Goal: Navigation & Orientation: Find specific page/section

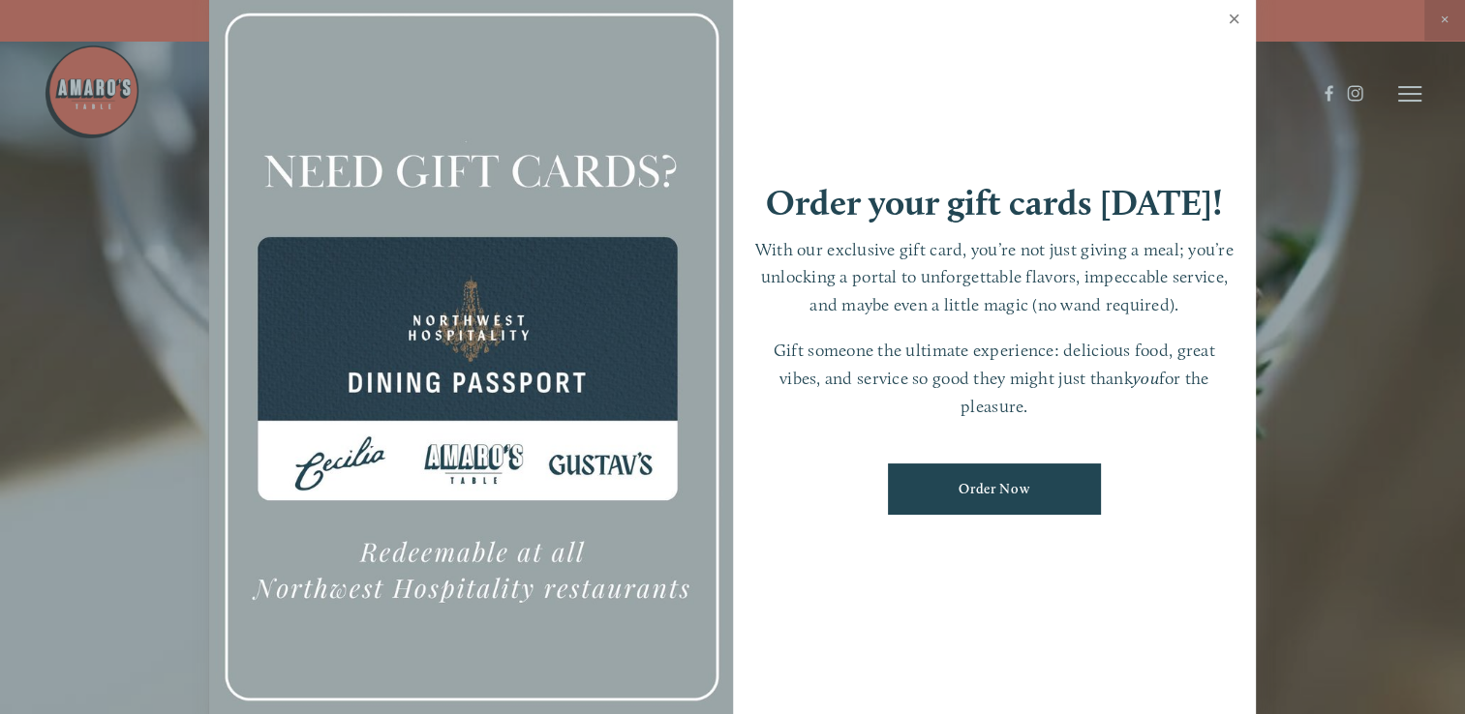
click at [1236, 16] on link "Close" at bounding box center [1234, 21] width 38 height 54
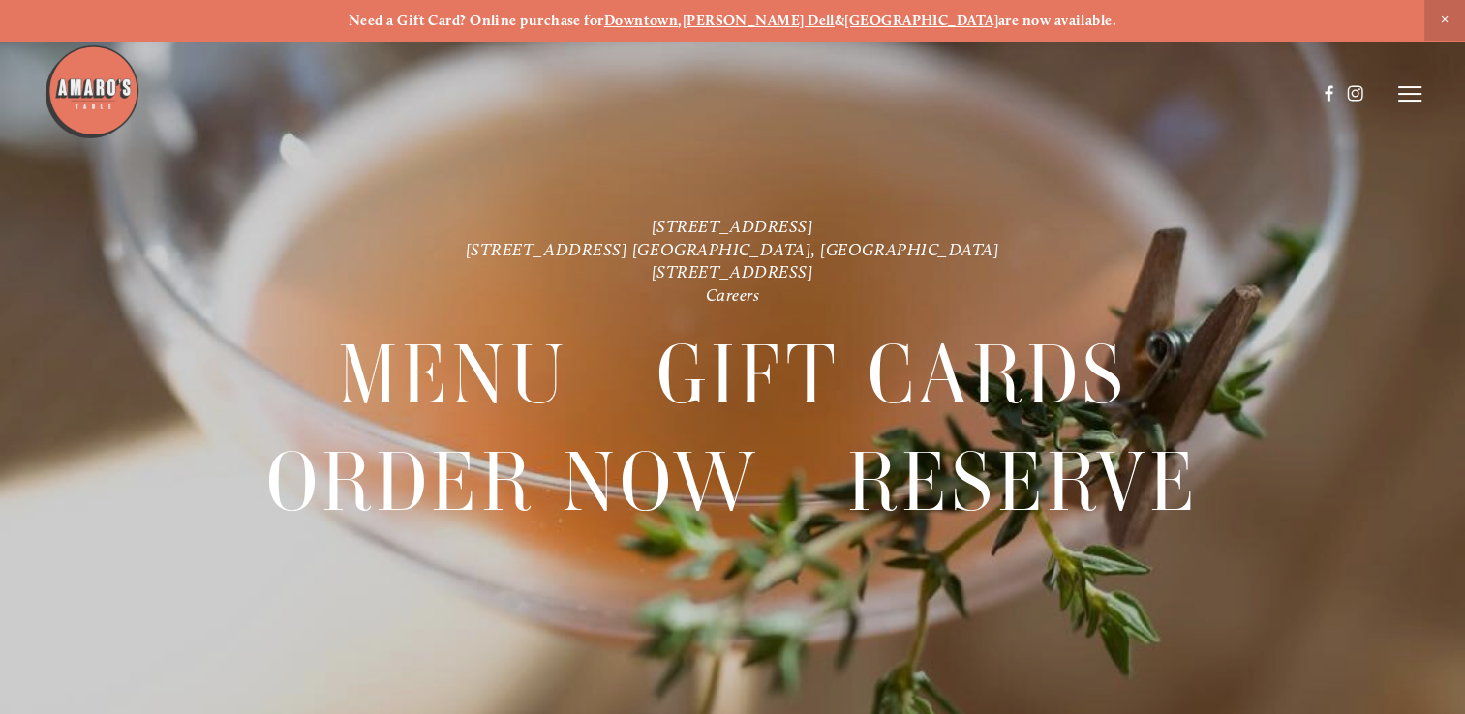
click at [87, 98] on img at bounding box center [92, 92] width 97 height 97
click at [1417, 95] on icon at bounding box center [1409, 93] width 23 height 17
click at [1417, 95] on div at bounding box center [1409, 93] width 23 height 17
click at [1354, 96] on use at bounding box center [1355, 93] width 33 height 33
click at [1329, 96] on use at bounding box center [1329, 93] width 33 height 33
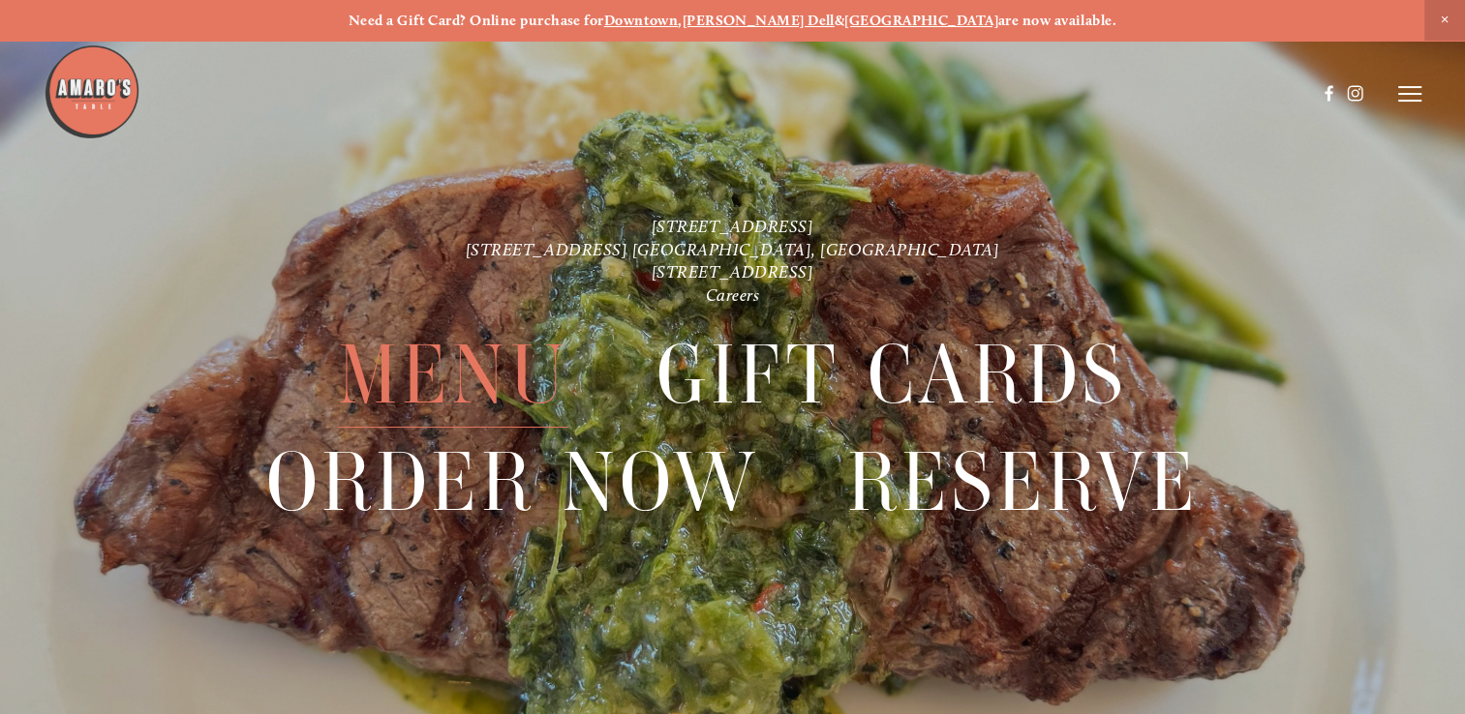
click at [469, 382] on span "Menu" at bounding box center [453, 375] width 230 height 106
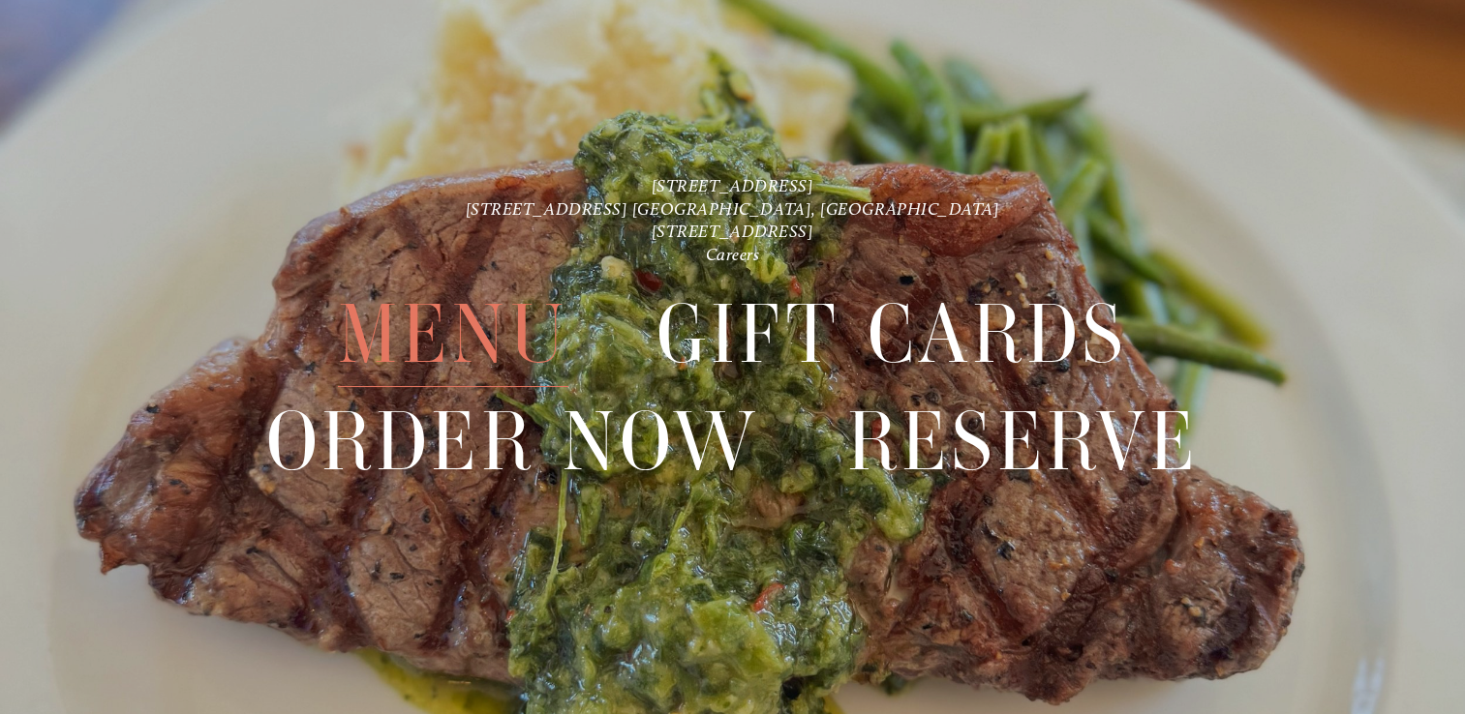
scroll to position [4387, 0]
